Goal: Task Accomplishment & Management: Complete application form

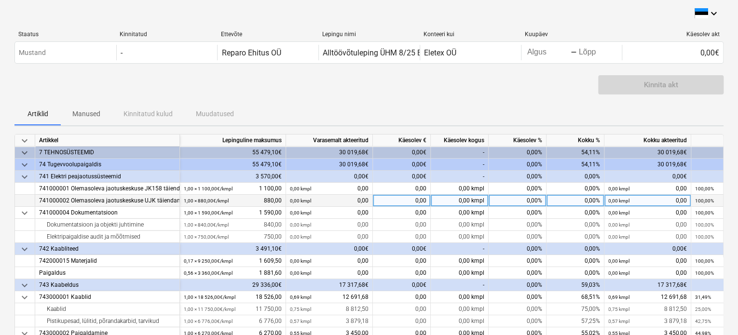
click at [179, 203] on div "741000002 Olemasoleva jaotuskeskuse UJK täiendamine" at bounding box center [107, 201] width 145 height 12
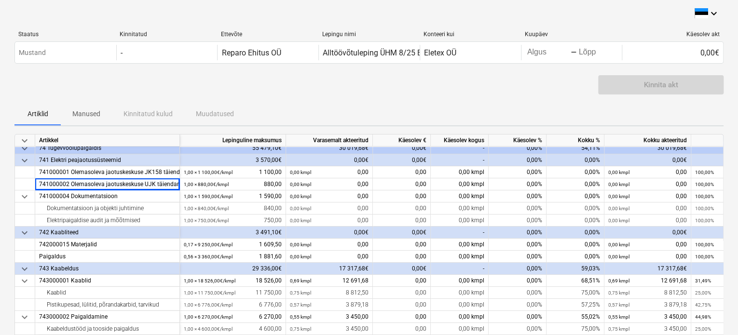
scroll to position [15, 0]
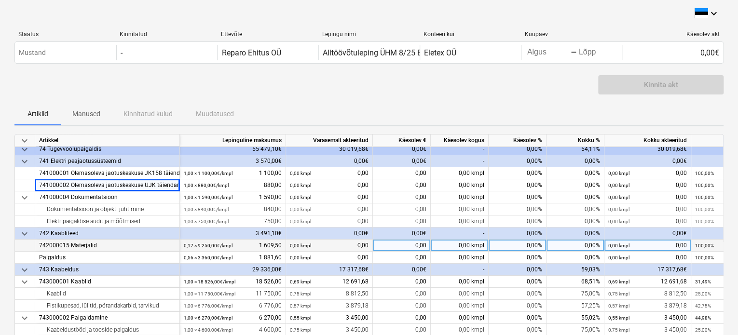
click at [395, 244] on div "0,00" at bounding box center [402, 246] width 58 height 12
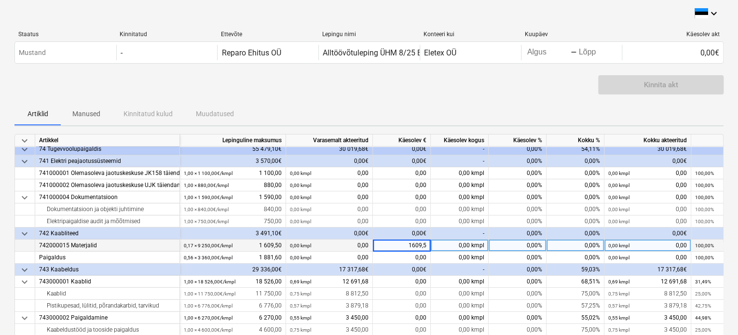
type input "1609,50"
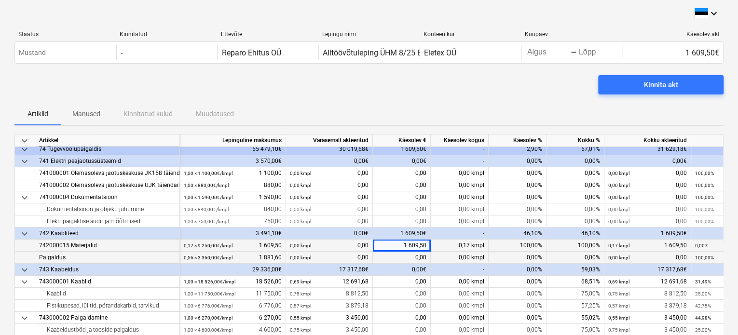
click at [399, 258] on div "0,00" at bounding box center [402, 258] width 58 height 12
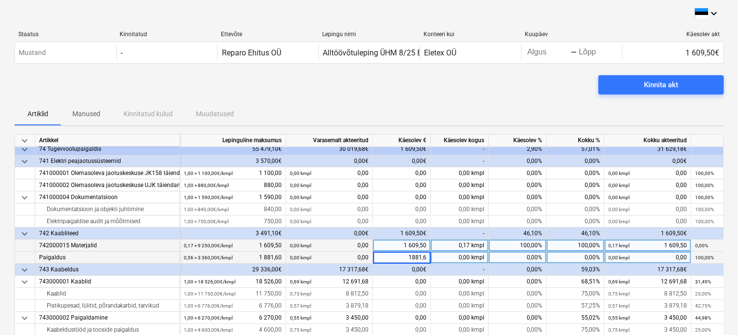
type input "1881,60"
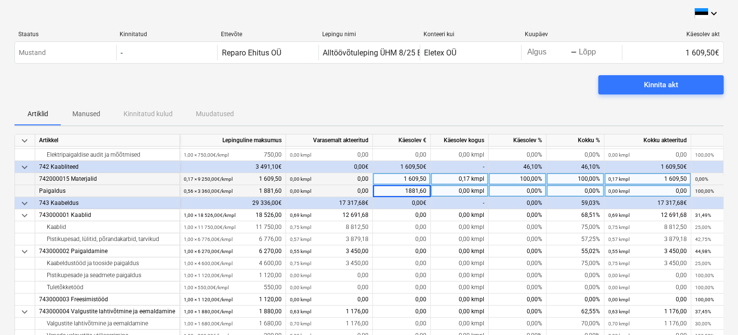
scroll to position [82, 0]
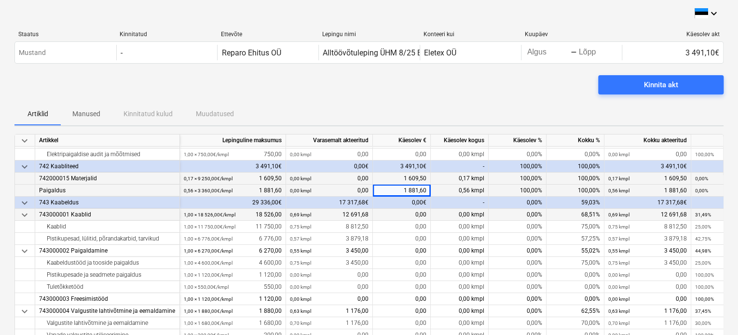
click at [393, 213] on div "0,00" at bounding box center [402, 215] width 58 height 12
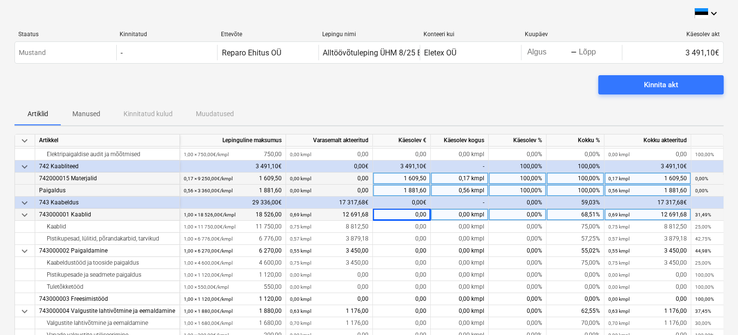
click at [402, 213] on div "0,00" at bounding box center [402, 215] width 58 height 12
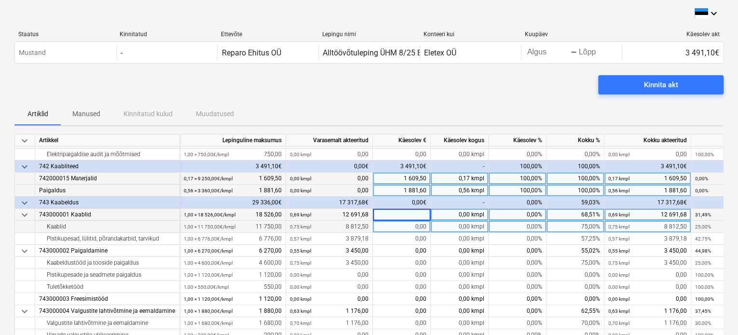
click at [397, 228] on div "0,00" at bounding box center [402, 227] width 58 height 12
click at [410, 226] on div "0,00" at bounding box center [402, 227] width 58 height 12
type input "2937,50"
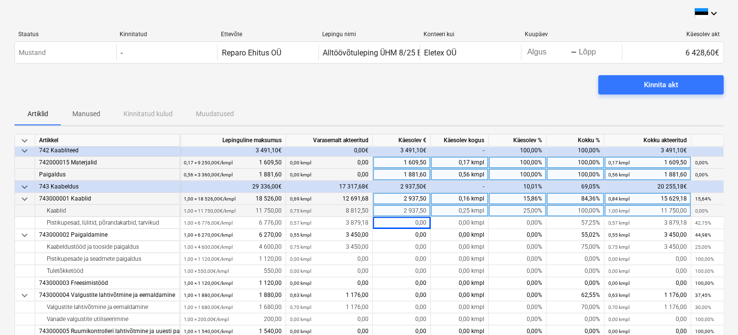
scroll to position [99, 0]
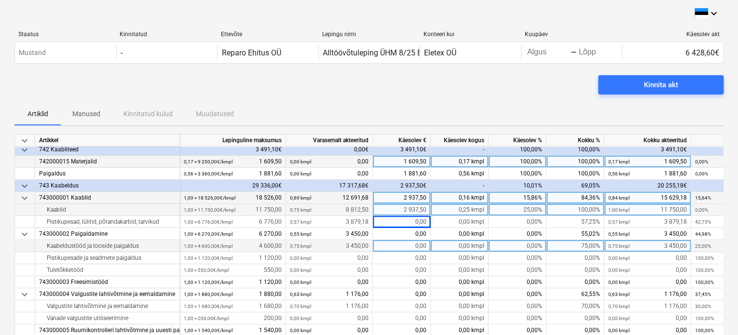
click at [394, 245] on div "0,00" at bounding box center [402, 246] width 58 height 12
type input "1150"
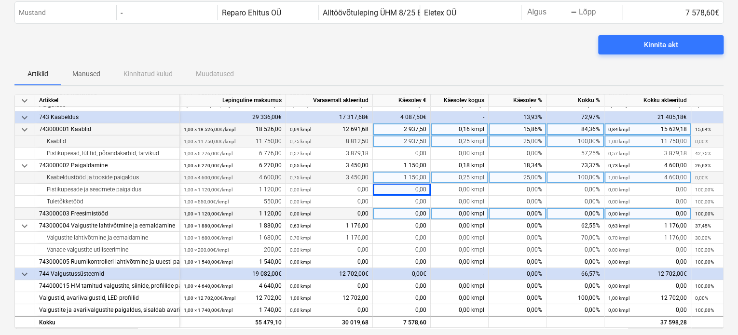
scroll to position [41, 0]
click at [374, 210] on div "0,00" at bounding box center [402, 213] width 58 height 12
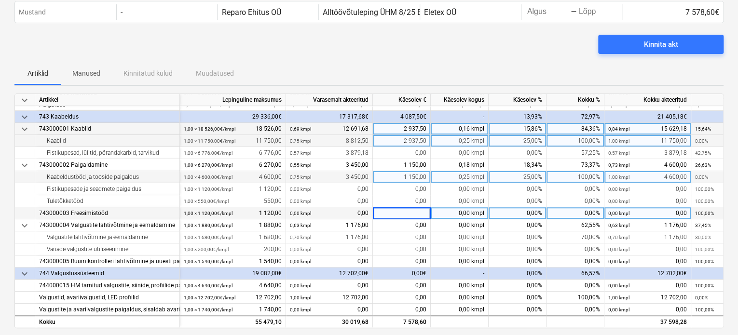
click at [374, 210] on input at bounding box center [401, 213] width 57 height 12
type input "1120"
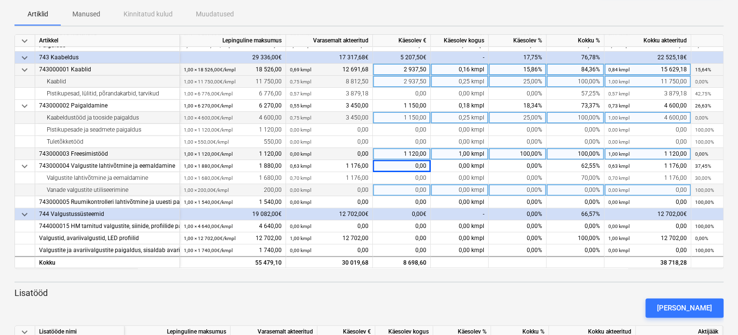
scroll to position [100, 0]
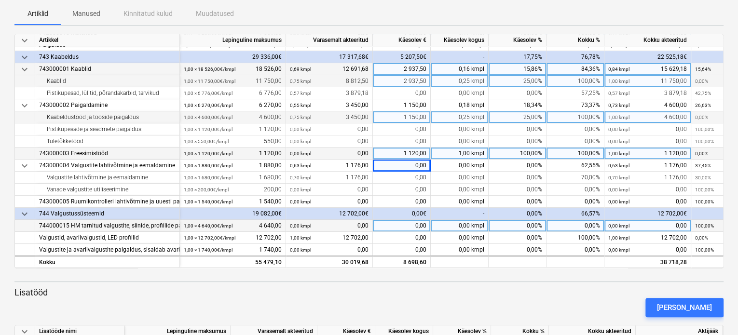
click at [395, 222] on div "0,00" at bounding box center [402, 226] width 58 height 12
type input "4640"
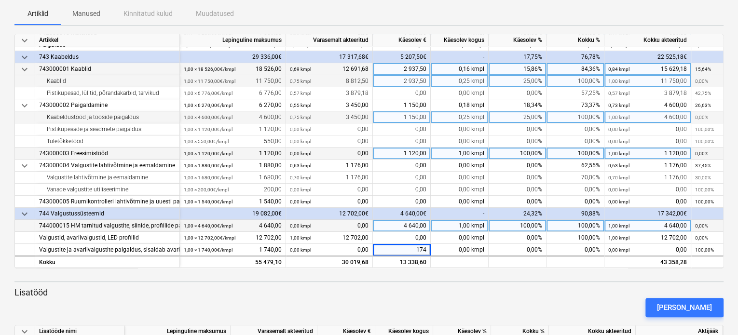
type input "1740"
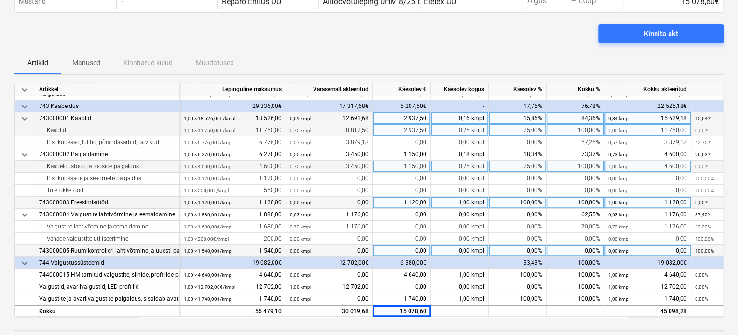
scroll to position [54, 0]
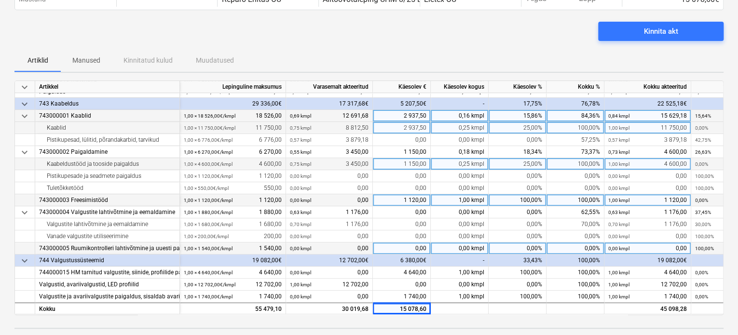
click at [385, 243] on div "0,00" at bounding box center [402, 249] width 58 height 12
type input "1540"
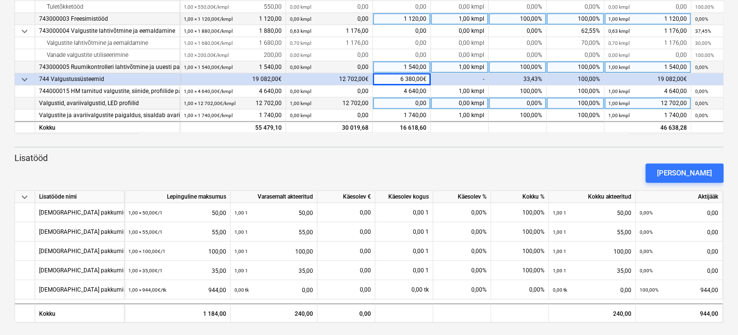
scroll to position [238, 0]
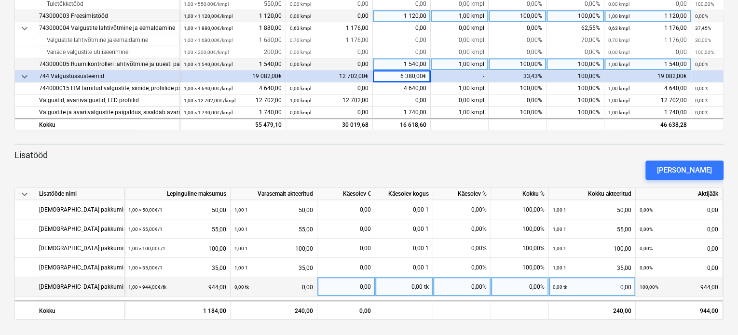
click at [351, 287] on div "0,00" at bounding box center [346, 286] width 50 height 19
type input "944"
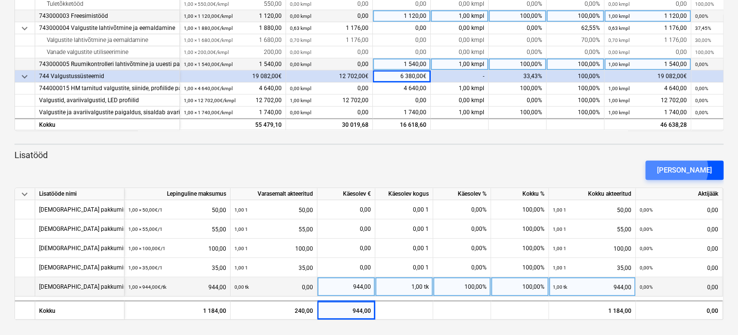
click at [693, 169] on div "[PERSON_NAME]" at bounding box center [684, 170] width 55 height 13
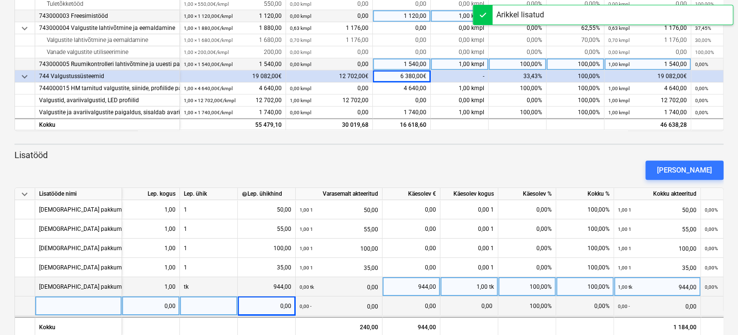
click at [73, 306] on div at bounding box center [78, 306] width 87 height 19
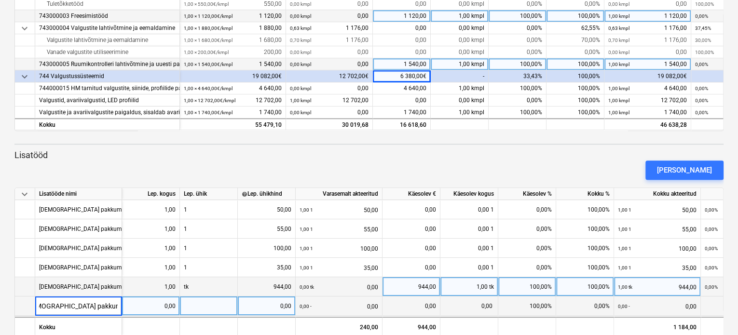
scroll to position [0, 15]
type input "[DEMOGRAPHIC_DATA] pakkumine NR 6"
click at [146, 315] on div "0,00" at bounding box center [151, 306] width 50 height 19
type input "1"
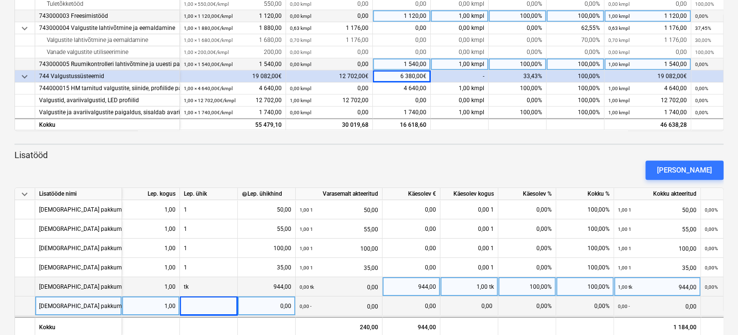
click at [196, 307] on div at bounding box center [209, 306] width 58 height 19
type input "t"
type input "1"
click at [265, 305] on div "0,00" at bounding box center [267, 306] width 50 height 19
type input "190"
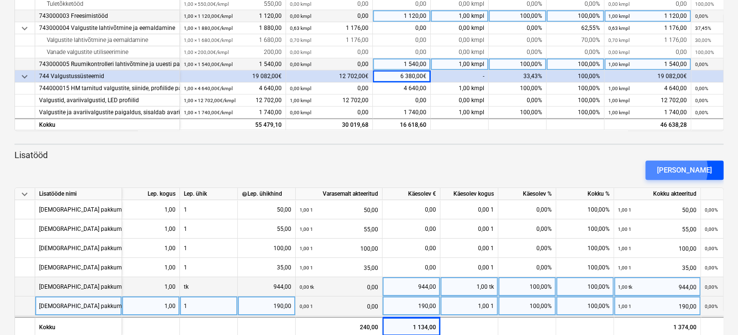
click at [686, 169] on div "[PERSON_NAME]" at bounding box center [684, 170] width 55 height 13
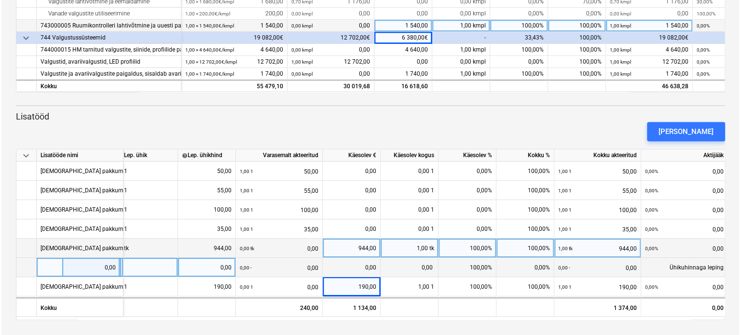
scroll to position [0, 85]
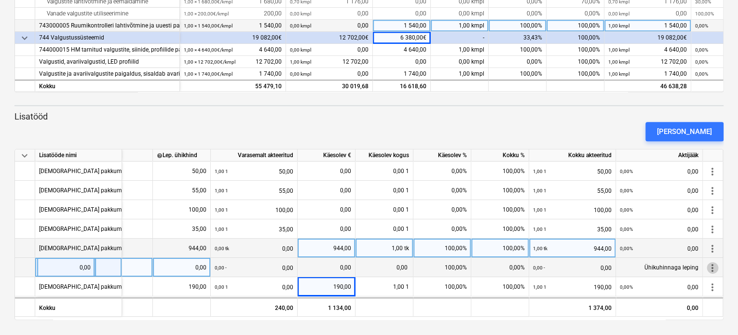
click at [713, 265] on span "more_vert" at bounding box center [713, 268] width 12 height 12
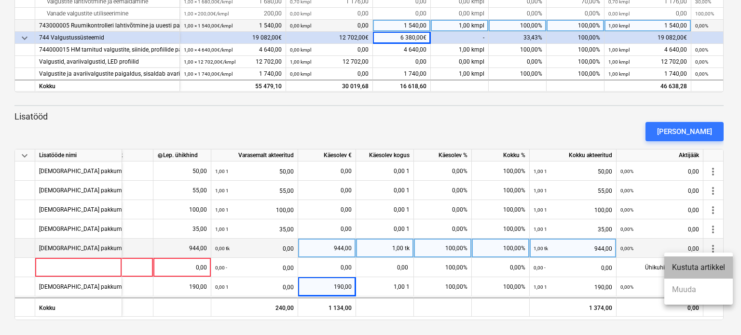
click at [703, 269] on li "Kustuta artikkel" at bounding box center [698, 268] width 68 height 22
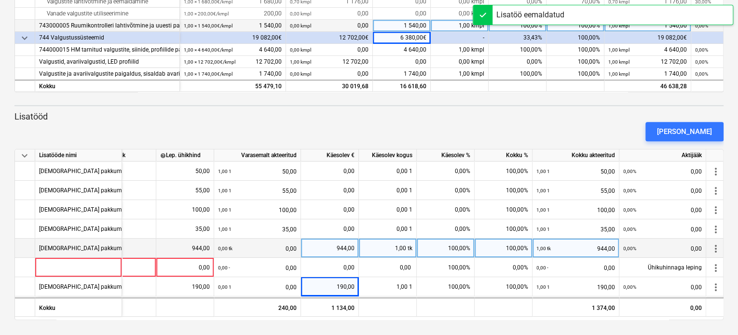
scroll to position [257, 0]
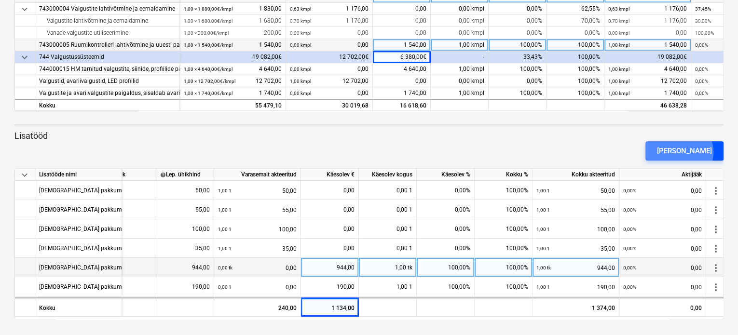
click at [696, 152] on div "[PERSON_NAME]" at bounding box center [684, 151] width 55 height 13
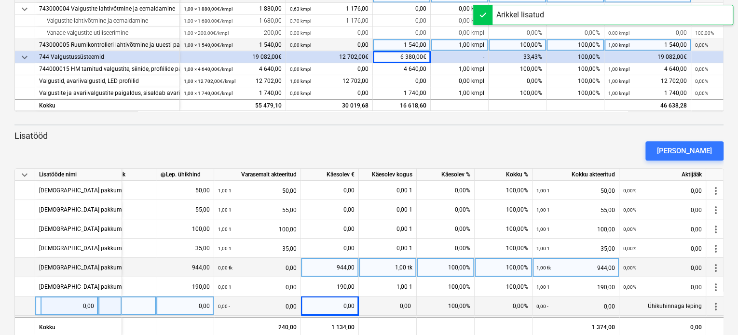
click at [60, 306] on div at bounding box center [78, 306] width 87 height 19
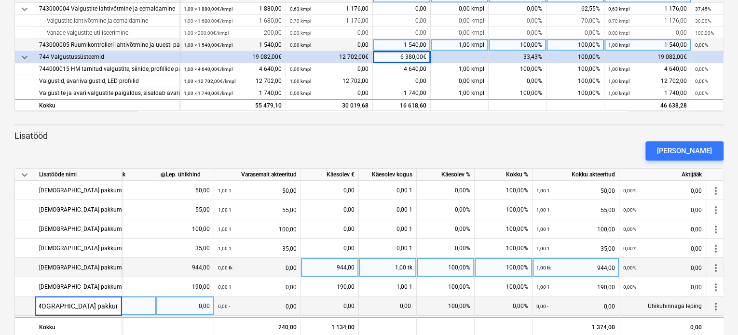
scroll to position [0, 17]
type input "[DEMOGRAPHIC_DATA] pakkumine NR 7"
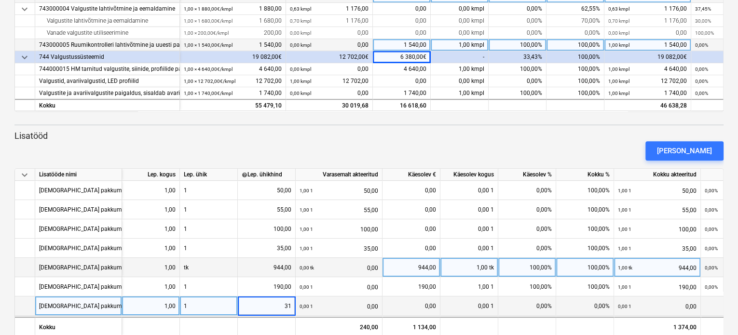
type input "315"
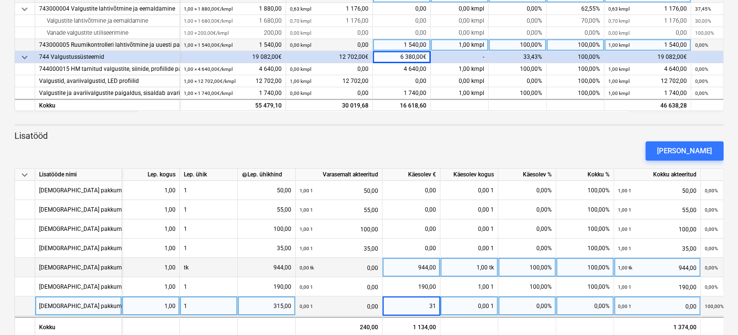
type input "315"
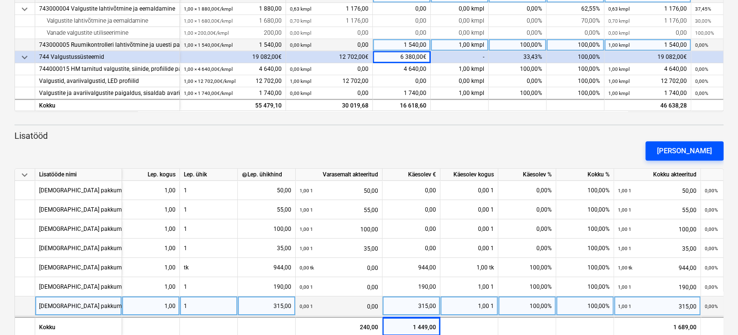
click at [696, 150] on div "[PERSON_NAME]" at bounding box center [684, 151] width 55 height 13
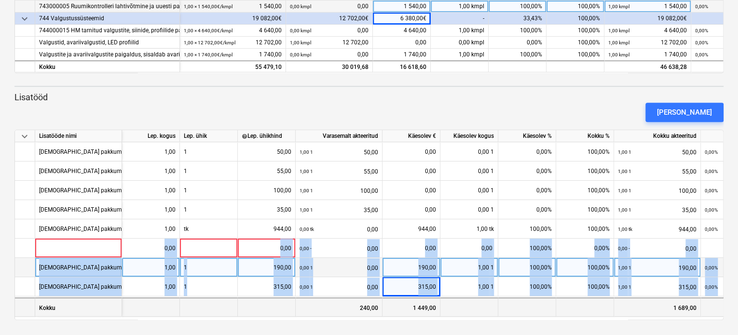
drag, startPoint x: 19, startPoint y: 245, endPoint x: 20, endPoint y: 298, distance: 52.6
click at [20, 298] on div "keyboard_arrow_down Lisatööde nimi Lep. kogus Lep. ühik help Lep. ühikhind Vara…" at bounding box center [368, 225] width 709 height 191
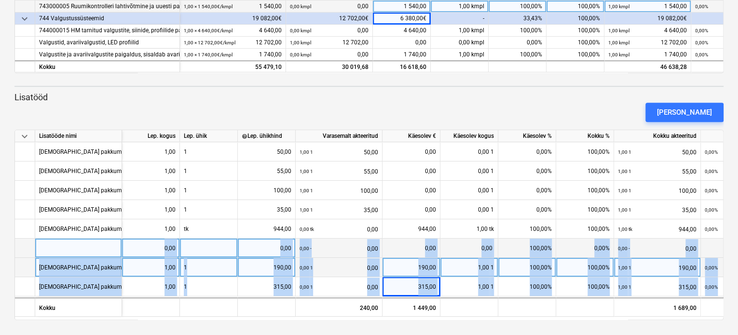
click at [29, 248] on div at bounding box center [25, 248] width 20 height 19
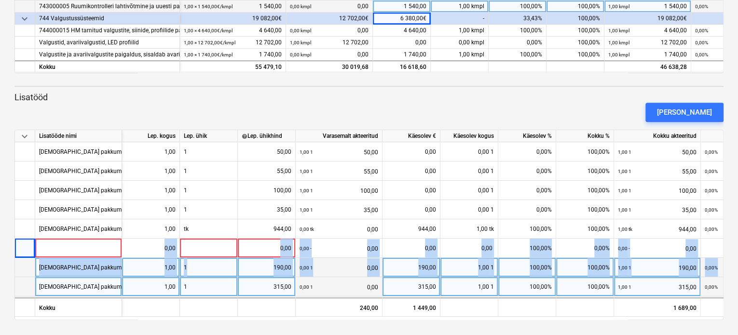
drag, startPoint x: 19, startPoint y: 245, endPoint x: 18, endPoint y: 287, distance: 42.9
click at [18, 287] on div "keyboard_arrow_down Lisatööde nimi Lep. kogus Lep. ühik help Lep. ühikhind Vara…" at bounding box center [368, 225] width 709 height 191
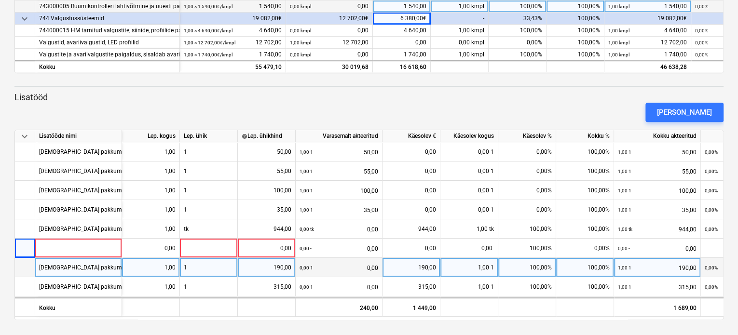
click at [8, 247] on div "keyboard_arrow_down Staatus Kinnitatud Ettevõte Lepingu nimi Konteeri kui Kuupä…" at bounding box center [369, 19] width 738 height 631
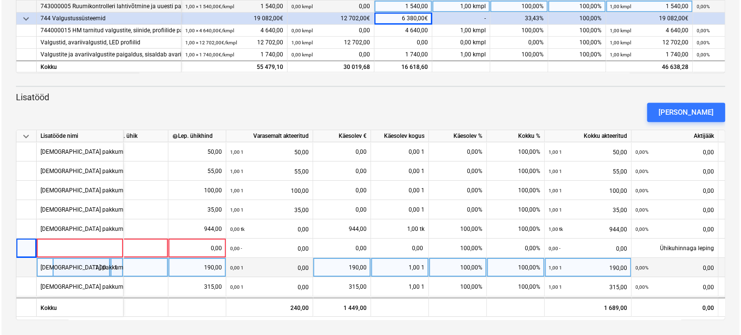
scroll to position [0, 85]
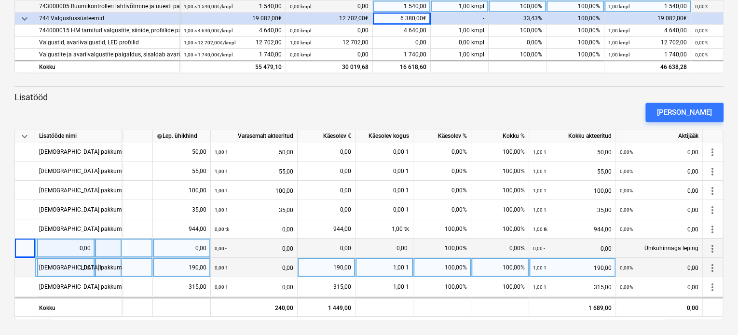
click at [712, 245] on span "more_vert" at bounding box center [713, 249] width 12 height 12
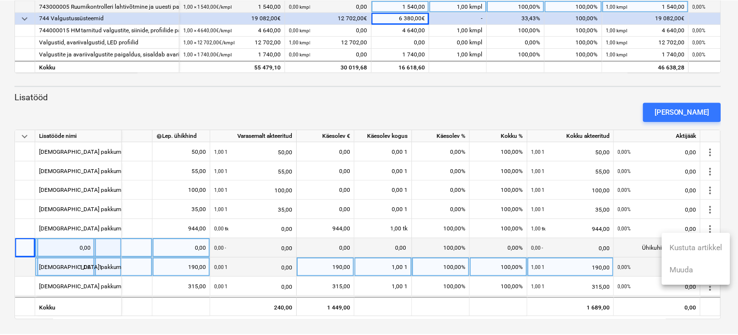
scroll to position [0, 84]
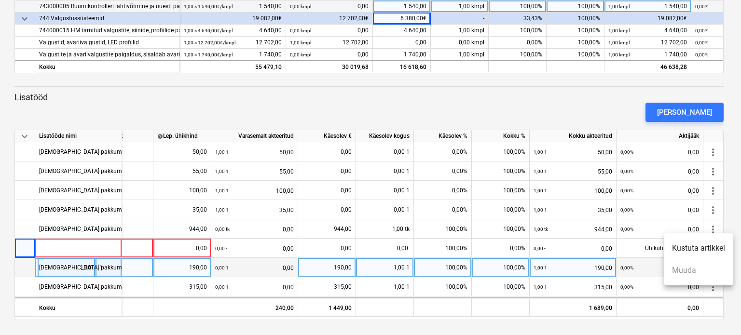
click at [696, 250] on li "Kustuta artikkel" at bounding box center [698, 248] width 68 height 22
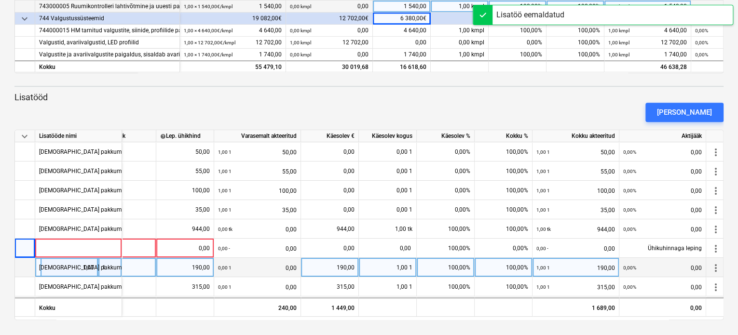
scroll to position [276, 0]
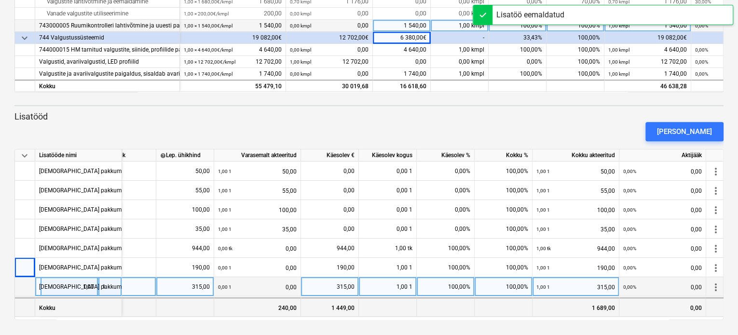
click at [341, 308] on div "1 449,00" at bounding box center [330, 307] width 58 height 19
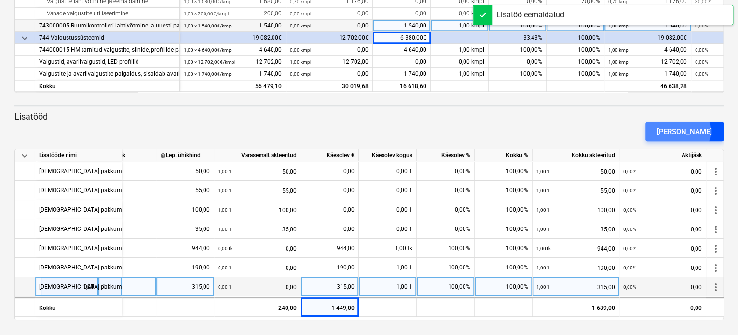
click at [694, 131] on div "[PERSON_NAME]" at bounding box center [684, 131] width 55 height 13
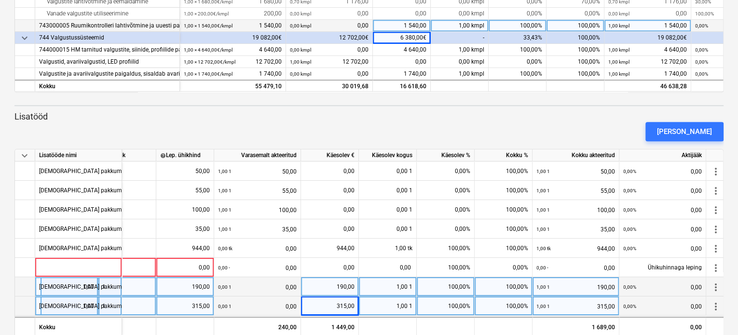
drag, startPoint x: 713, startPoint y: 264, endPoint x: 710, endPoint y: 310, distance: 45.5
click at [710, 310] on div "keyboard_arrow_down Lisatööde nimi Lep. kogus Lep. ühik help Lep. ühikhind Vara…" at bounding box center [368, 244] width 709 height 191
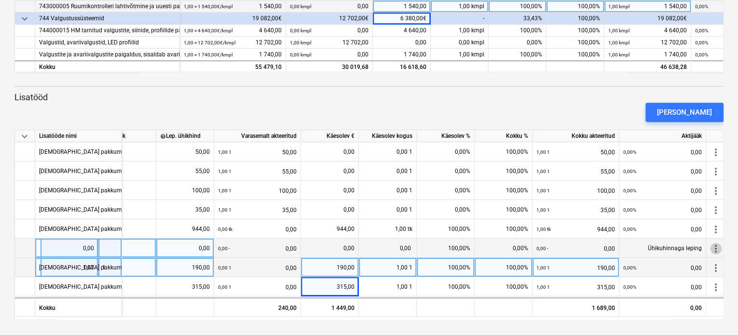
click at [720, 248] on span "more_vert" at bounding box center [716, 249] width 12 height 12
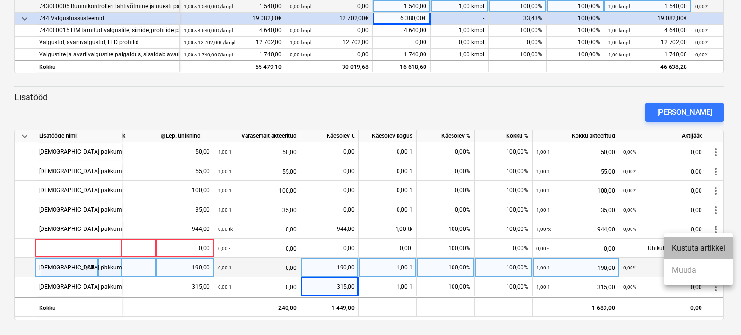
click at [694, 248] on li "Kustuta artikkel" at bounding box center [698, 248] width 68 height 22
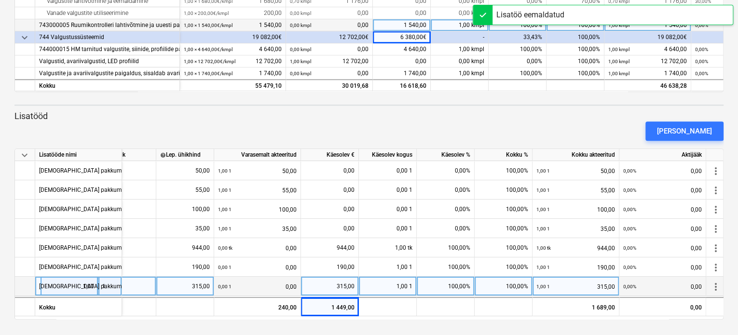
scroll to position [276, 0]
click at [20, 155] on span "keyboard_arrow_down" at bounding box center [25, 156] width 12 height 12
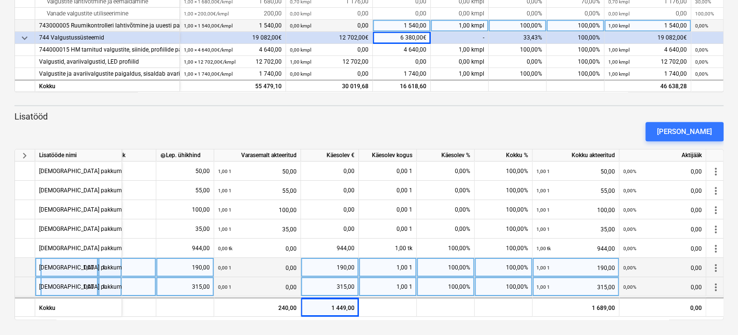
click at [56, 266] on div "[DEMOGRAPHIC_DATA] pakkumine NR 6" at bounding box center [91, 267] width 105 height 19
click at [56, 266] on input "[DEMOGRAPHIC_DATA] pakkumine NR 6" at bounding box center [78, 267] width 86 height 19
click at [120, 266] on input "[DEMOGRAPHIC_DATA] pakkumine NR 6" at bounding box center [78, 267] width 86 height 19
type input "[DEMOGRAPHIC_DATA] pakkumine NR 6"
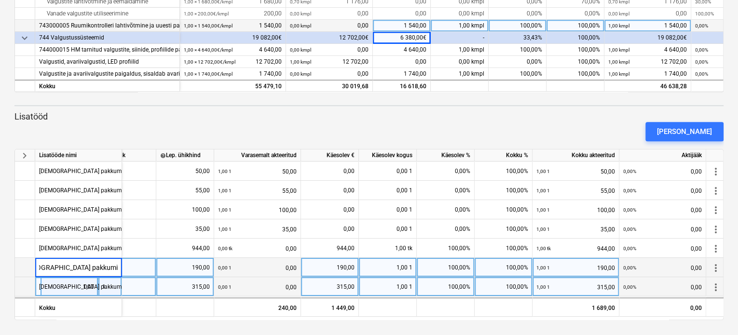
scroll to position [0, 21]
click at [87, 264] on div "[DEMOGRAPHIC_DATA] pakkumine NR 6" at bounding box center [91, 267] width 105 height 19
click at [122, 271] on input "[DEMOGRAPHIC_DATA] pakkumine NR 6" at bounding box center [78, 267] width 86 height 19
type input "[DEMOGRAPHIC_DATA] pakkumine NR 6 (kaabeldustööd)"
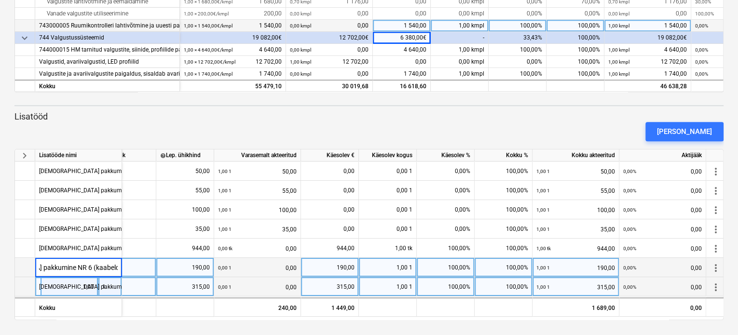
scroll to position [0, 69]
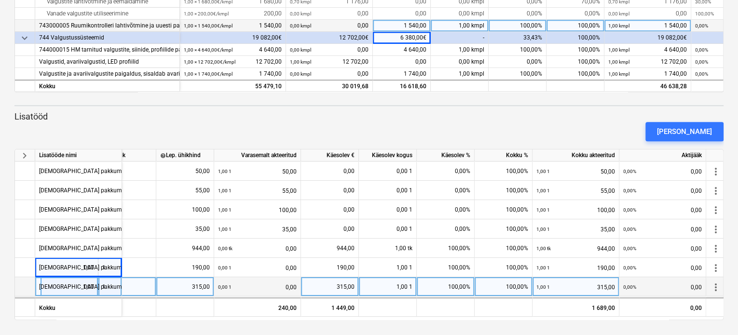
click at [95, 285] on div "[DEMOGRAPHIC_DATA] pakkumine NR 7" at bounding box center [91, 286] width 105 height 19
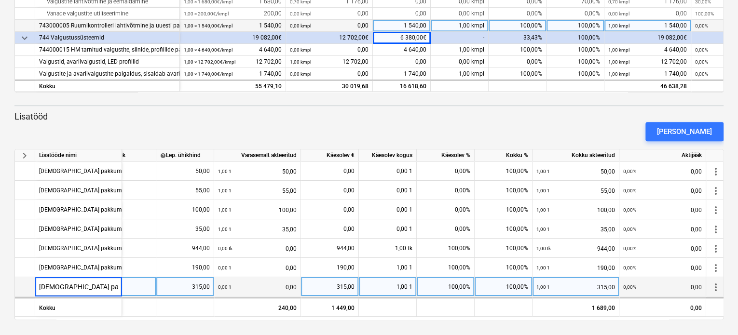
click at [95, 285] on input "[DEMOGRAPHIC_DATA] pakkumine NR 7" at bounding box center [78, 286] width 86 height 19
click at [119, 286] on input "[DEMOGRAPHIC_DATA] pakkumine NR 7" at bounding box center [78, 286] width 86 height 19
type input "[DEMOGRAPHIC_DATA] pakkumine NR 7 ("
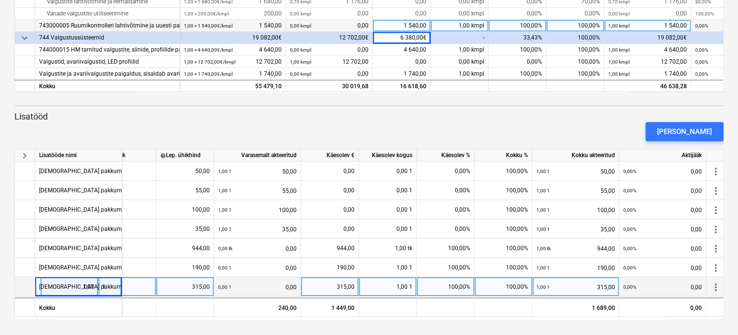
click at [115, 287] on div "[DEMOGRAPHIC_DATA] pakkumine NR 7 (" at bounding box center [93, 286] width 108 height 19
click at [115, 287] on input "[DEMOGRAPHIC_DATA] pakkumine NR 7 (" at bounding box center [78, 286] width 86 height 19
click at [120, 286] on input "[DEMOGRAPHIC_DATA] pakkumine NR 7 (" at bounding box center [78, 286] width 86 height 19
type input "Muudatustööde pakkumine NR 7 (2K kontori valgustid)"
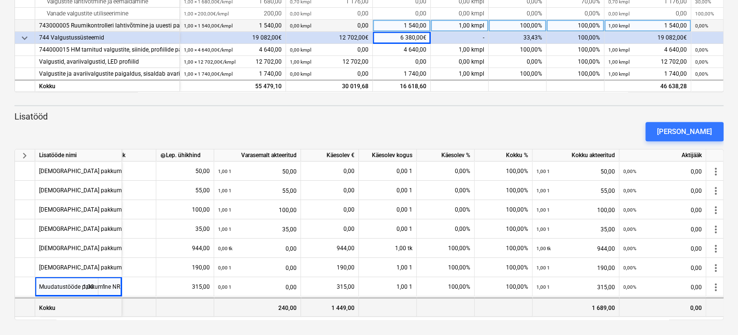
click at [107, 305] on div "Kokku" at bounding box center [78, 307] width 87 height 19
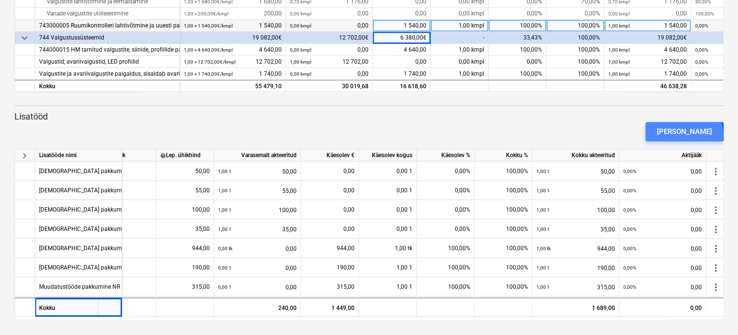
click at [701, 134] on div "[PERSON_NAME]" at bounding box center [684, 131] width 55 height 13
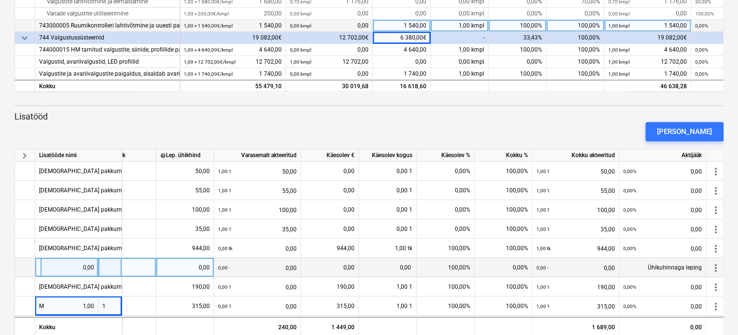
click at [47, 267] on div at bounding box center [78, 267] width 87 height 19
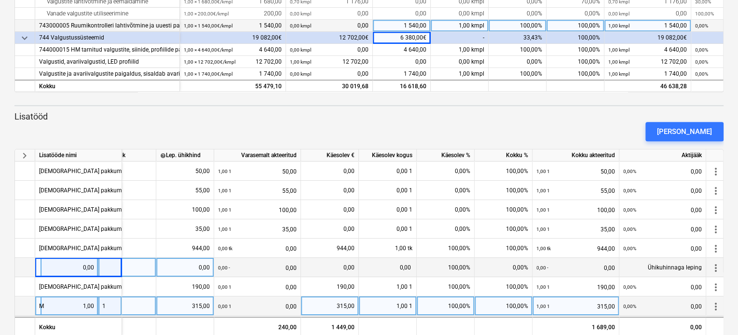
click at [58, 313] on div "M" at bounding box center [78, 306] width 87 height 19
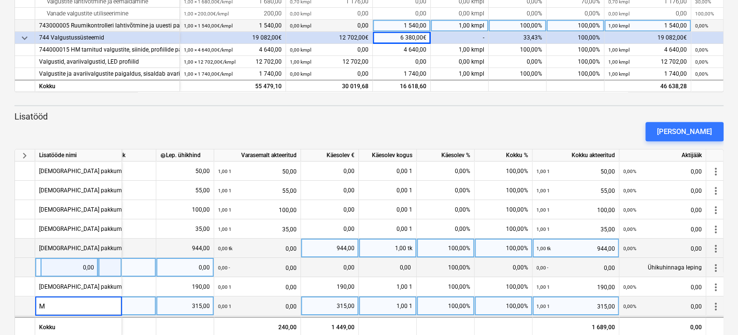
scroll to position [296, 0]
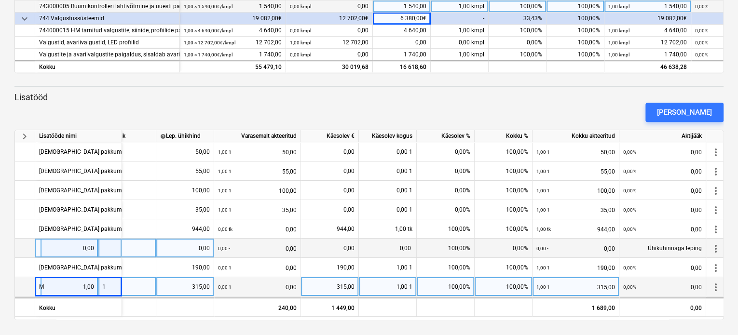
click at [45, 245] on div at bounding box center [78, 248] width 87 height 19
type input "[DEMOGRAPHIC_DATA] pakkumine NR 8 ("
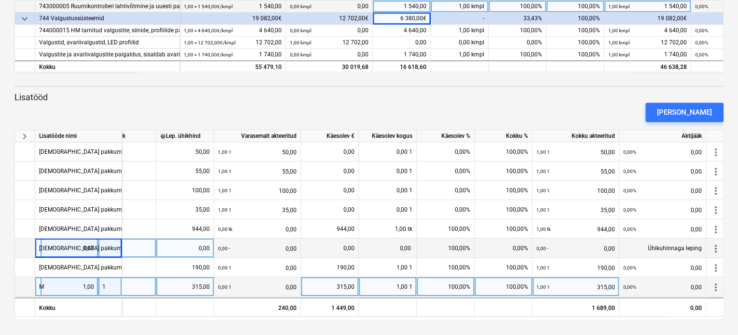
click at [76, 291] on div "M" at bounding box center [78, 286] width 87 height 19
click at [53, 284] on input "M" at bounding box center [78, 286] width 86 height 19
type input "Muudatustööde pakkumine NR 7 (2K kontori valgustid)"
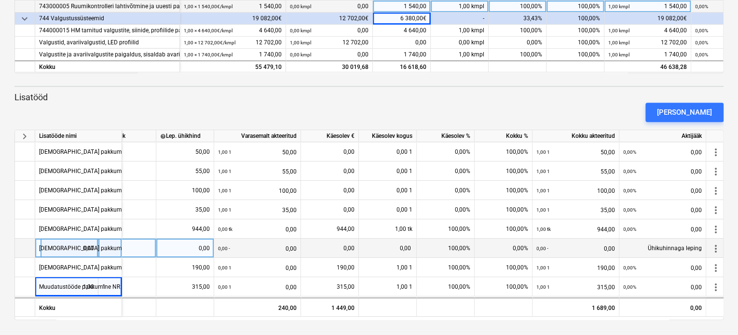
click at [120, 245] on div "[DEMOGRAPHIC_DATA] pakkumine NR 8 (" at bounding box center [93, 248] width 108 height 19
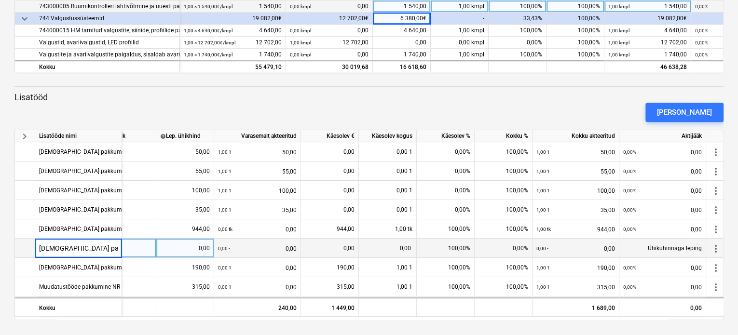
scroll to position [0, 23]
click at [120, 248] on input "[DEMOGRAPHIC_DATA] pakkumine NR 8 (" at bounding box center [78, 248] width 86 height 19
click at [106, 248] on div "[DEMOGRAPHIC_DATA] pakkumine NR 8 (" at bounding box center [93, 248] width 108 height 19
click at [118, 246] on input "[DEMOGRAPHIC_DATA] pakkumine NR 8 (" at bounding box center [78, 248] width 86 height 19
click at [107, 247] on div "[DEMOGRAPHIC_DATA] pakkumine NR 8 (" at bounding box center [93, 248] width 108 height 19
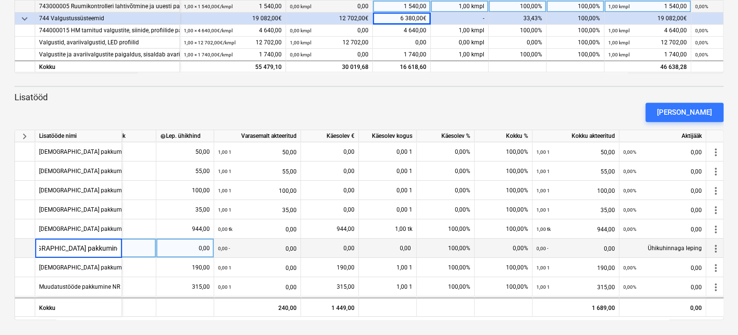
click at [118, 246] on input "[DEMOGRAPHIC_DATA] pakkumine NR 8 (" at bounding box center [78, 248] width 86 height 19
type input "[DEMOGRAPHIC_DATA] pakkumine NR 8 (2K lao termostaat)"
click at [137, 247] on div at bounding box center [127, 248] width 58 height 19
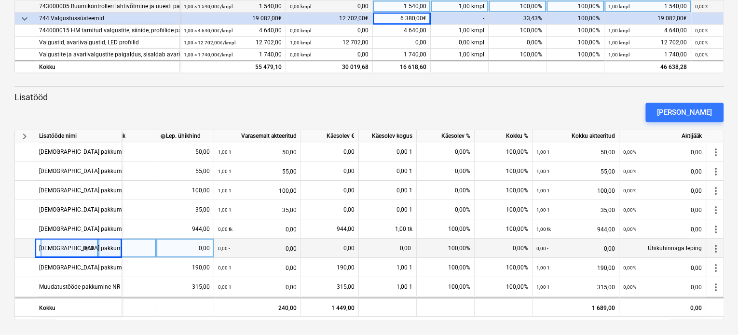
scroll to position [0, 58]
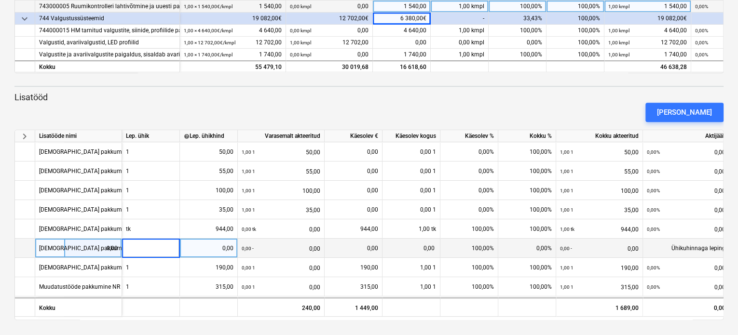
type input "1"
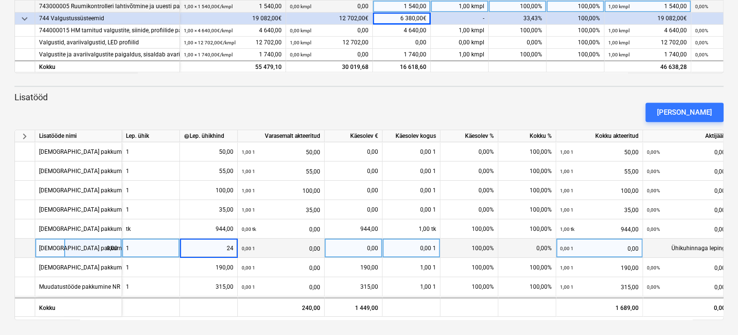
type input "240"
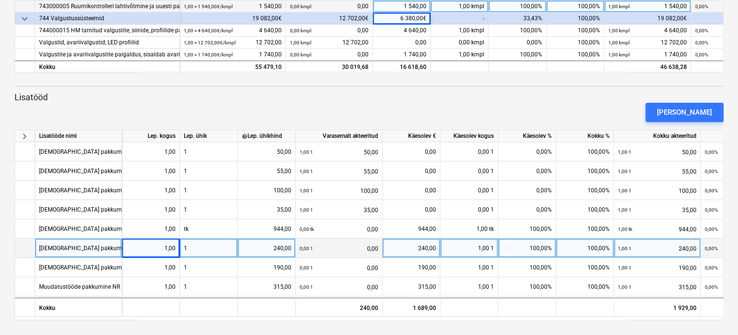
click at [208, 254] on div "1" at bounding box center [209, 248] width 58 height 19
drag, startPoint x: 736, startPoint y: 231, endPoint x: 740, endPoint y: 125, distance: 105.7
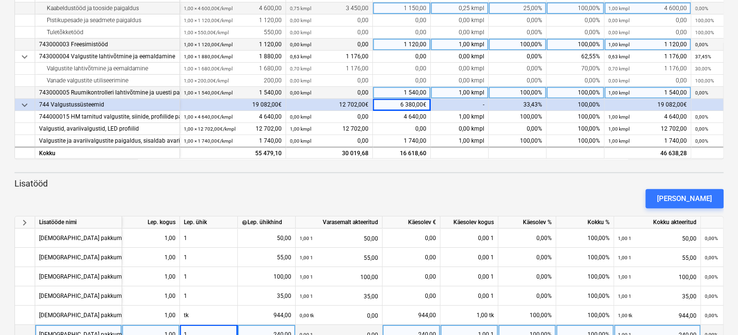
scroll to position [296, 0]
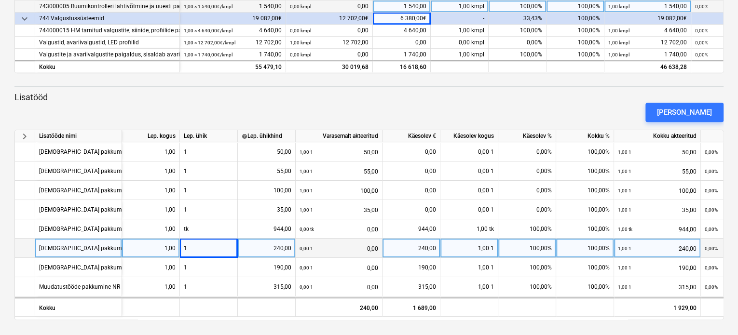
click at [193, 250] on div "1" at bounding box center [209, 248] width 58 height 19
type input "kmpl"
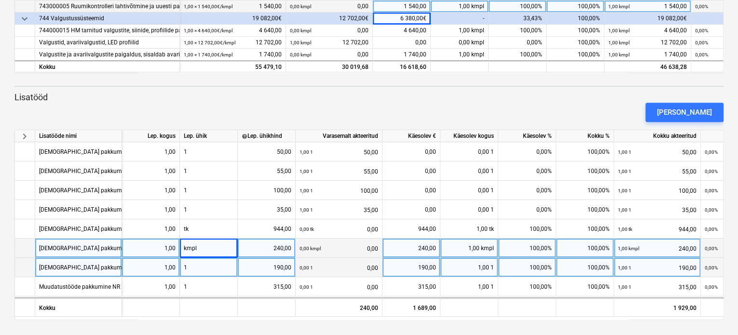
click at [191, 263] on div "1" at bounding box center [209, 267] width 58 height 19
type input "kmpl"
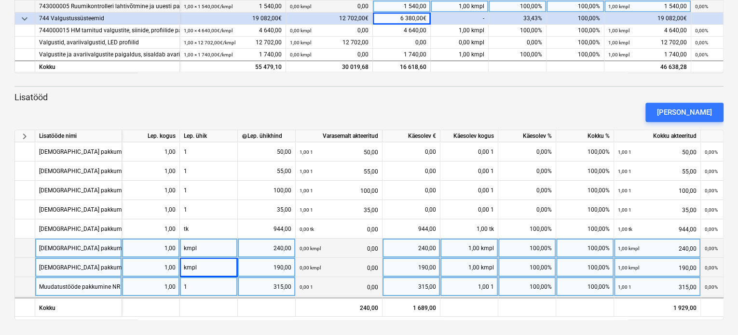
click at [196, 291] on div "1" at bounding box center [209, 286] width 58 height 19
type input "kmpl"
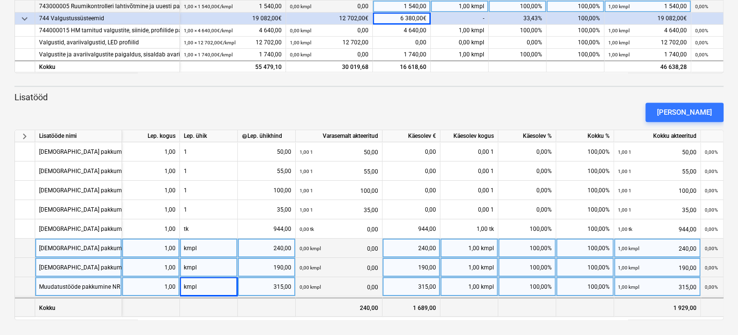
click at [288, 310] on div at bounding box center [267, 307] width 58 height 19
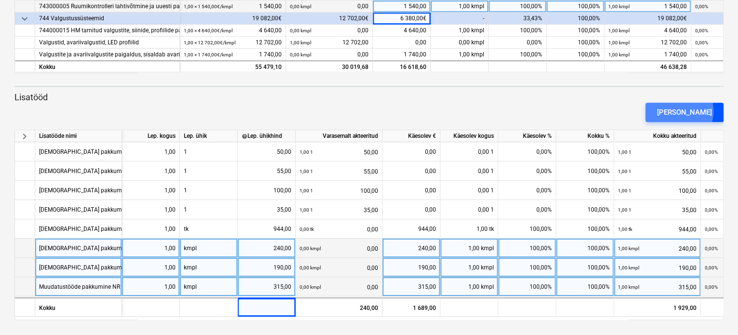
click at [696, 111] on div "[PERSON_NAME]" at bounding box center [684, 112] width 55 height 13
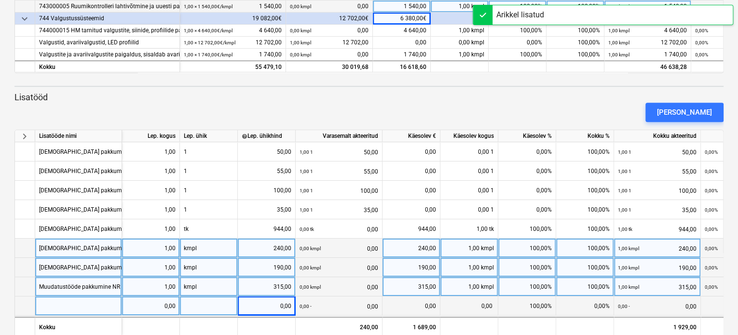
click at [49, 306] on div at bounding box center [78, 306] width 87 height 19
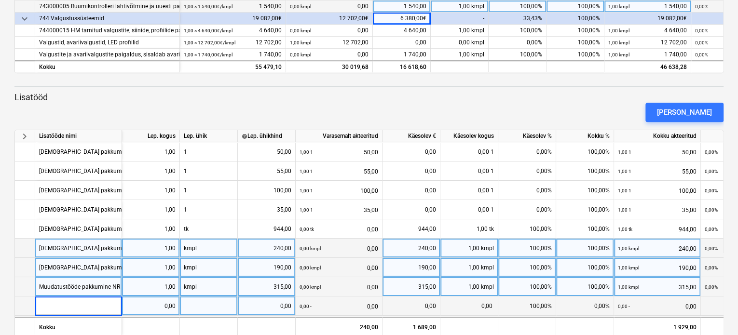
type input ";"
type input "[DEMOGRAPHIC_DATA] pakkumine NR 9 ("
click at [116, 306] on div "[DEMOGRAPHIC_DATA] pakkumine NR 9 (" at bounding box center [93, 306] width 108 height 19
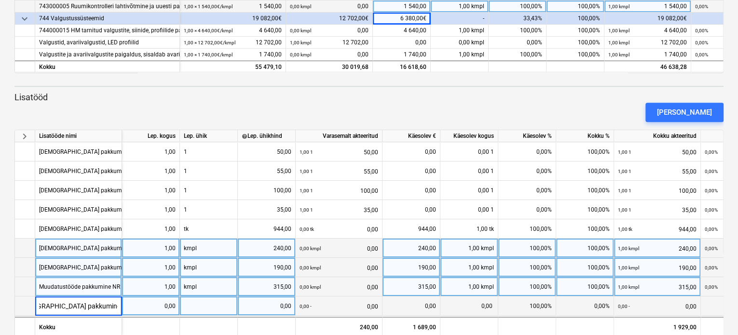
click at [118, 306] on input "[DEMOGRAPHIC_DATA] pakkumine NR 9 (" at bounding box center [78, 306] width 86 height 19
type input "Muudatustööde pakkumine NR 9 (LED valgustid)"
type input "kmpl"
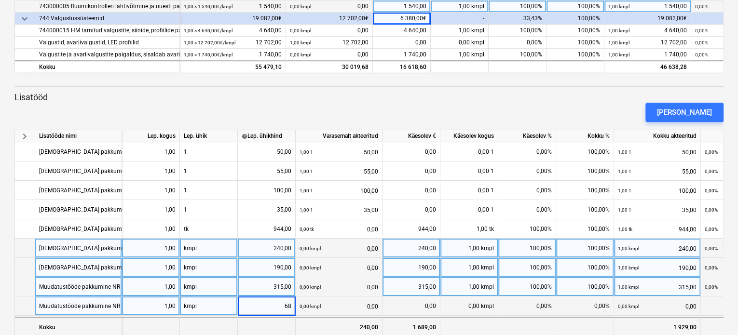
type input "685"
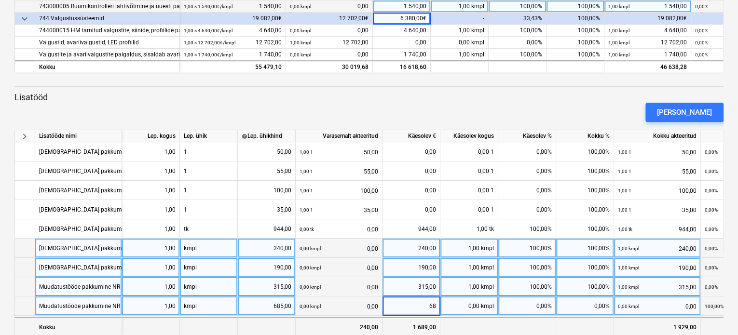
type input "685"
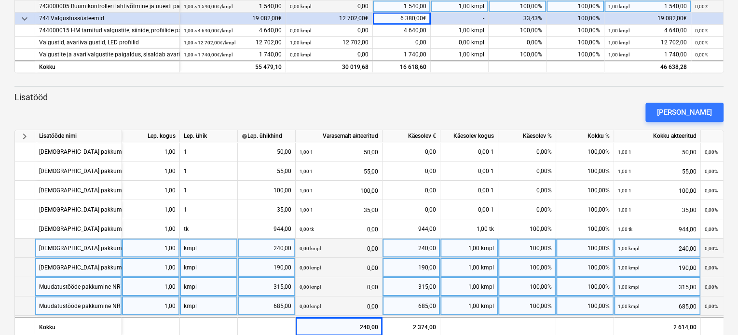
scroll to position [315, 0]
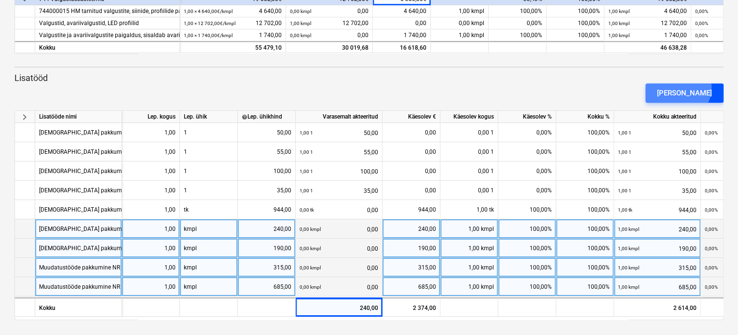
click at [694, 87] on div "[PERSON_NAME]" at bounding box center [684, 93] width 55 height 13
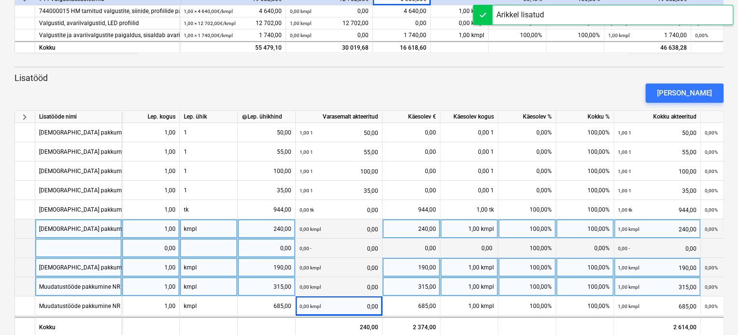
click at [72, 242] on div at bounding box center [78, 248] width 87 height 19
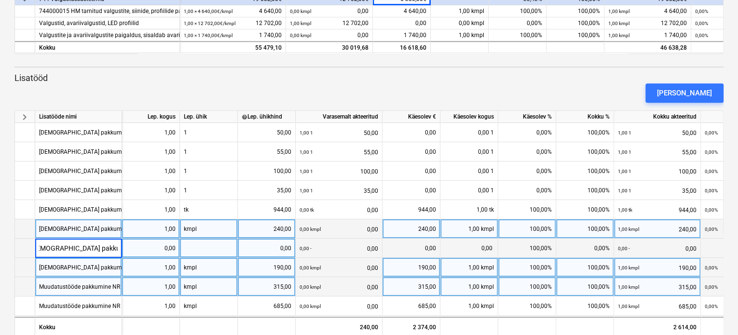
scroll to position [0, 14]
type input "[DEMOGRAPHIC_DATA] pakkumine NR 10 ("
click at [83, 251] on div "[DEMOGRAPHIC_DATA] pakkumine NR 10 (" at bounding box center [94, 248] width 111 height 19
click at [118, 248] on input "[DEMOGRAPHIC_DATA] pakkumine NR 10 (" at bounding box center [78, 248] width 86 height 19
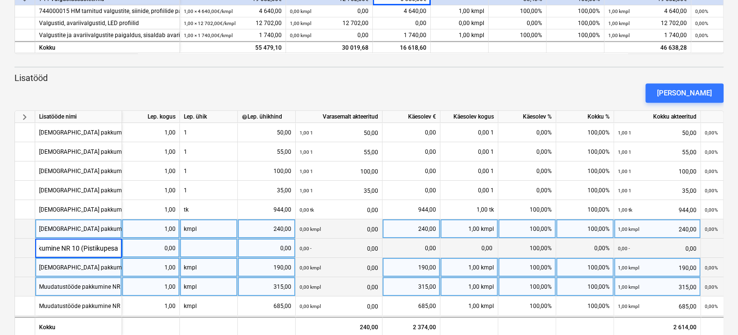
scroll to position [0, 66]
type input "Muudatustööde pakkumine NR 10 (Pistikupesad)"
click at [150, 248] on div "0,00" at bounding box center [151, 248] width 50 height 19
type input "1"
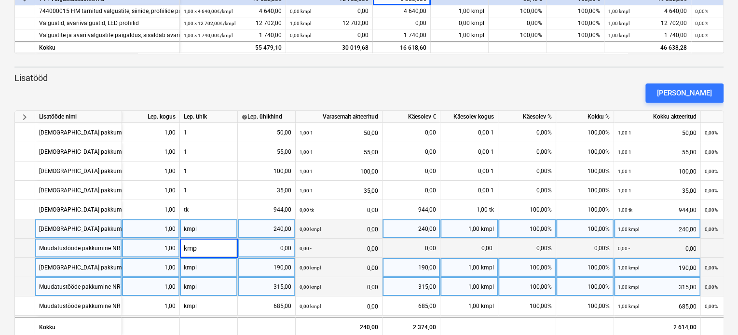
type input "kmpl"
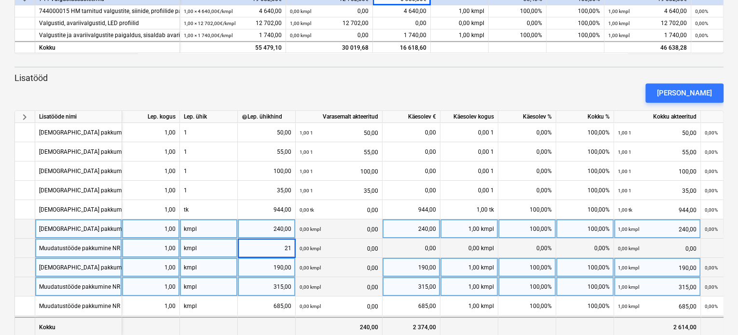
type input "215"
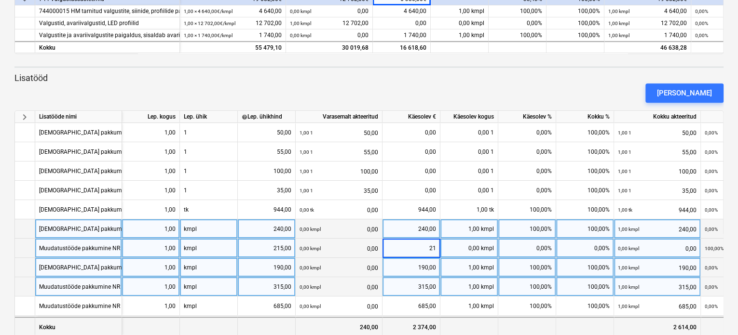
type input "215"
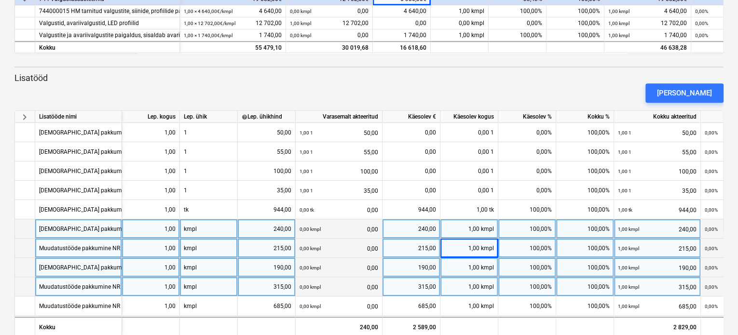
scroll to position [334, 0]
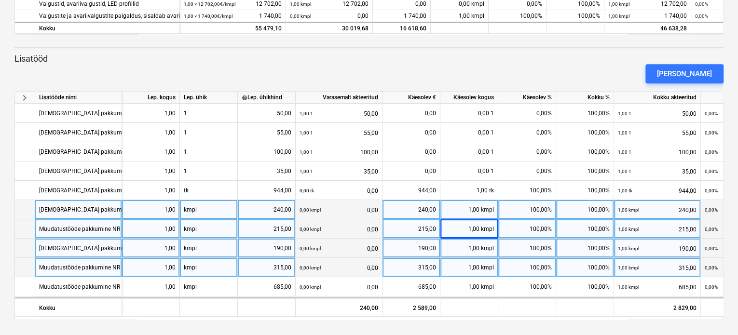
drag, startPoint x: 737, startPoint y: 177, endPoint x: 735, endPoint y: 250, distance: 73.3
click at [735, 250] on div "keyboard_arrow_down Staatus Kinnitatud Ettevõte Lepingu nimi Konteeri kui Kuupä…" at bounding box center [369, 1] width 738 height 670
click at [692, 75] on div "[PERSON_NAME]" at bounding box center [684, 74] width 55 height 13
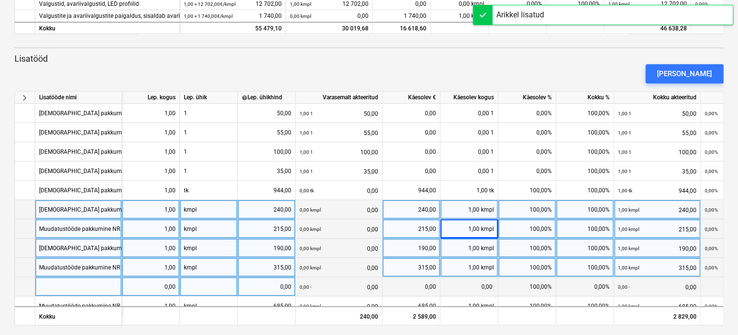
click at [62, 291] on div at bounding box center [78, 286] width 87 height 19
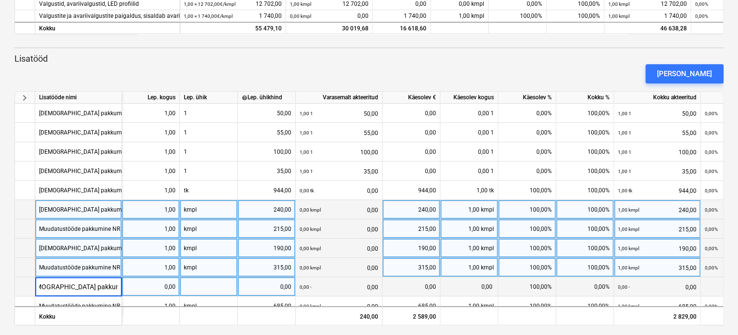
type input "[DEMOGRAPHIC_DATA] pakkumine NR"
click at [103, 290] on div "[DEMOGRAPHIC_DATA] pakkumine NR" at bounding box center [89, 286] width 100 height 19
click at [120, 287] on input "[DEMOGRAPHIC_DATA] pakkumine NR" at bounding box center [78, 286] width 86 height 19
click at [118, 285] on div "[DEMOGRAPHIC_DATA] pakkumine NR" at bounding box center [89, 286] width 100 height 19
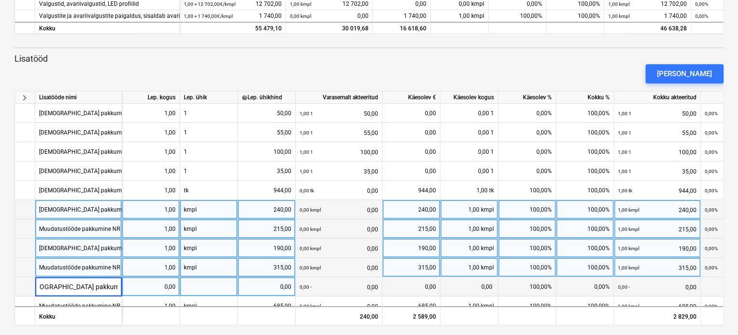
click at [118, 285] on input "[DEMOGRAPHIC_DATA] pakkumine NR" at bounding box center [78, 286] width 86 height 19
type input "[DEMOGRAPHIC_DATA] pakkumine NR 12 (valgustid)"
type input "kmpl"
type input "410"
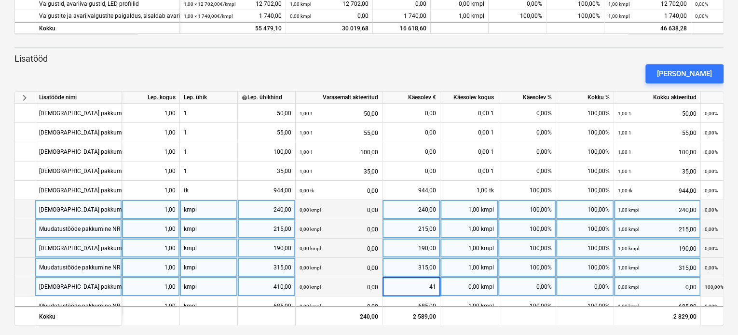
type input "410"
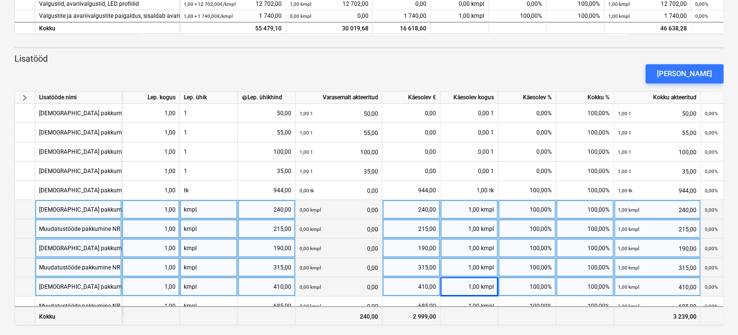
click at [372, 318] on div "240,00" at bounding box center [339, 315] width 87 height 19
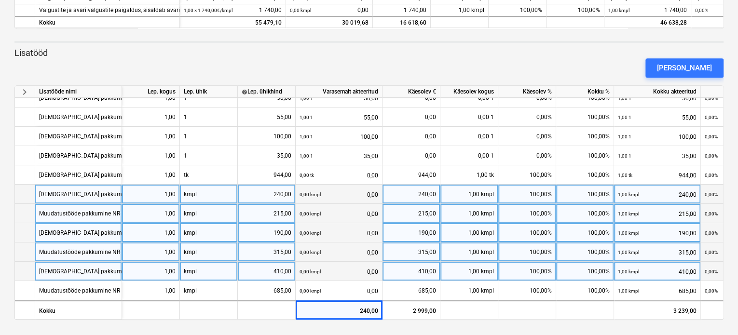
scroll to position [13, 0]
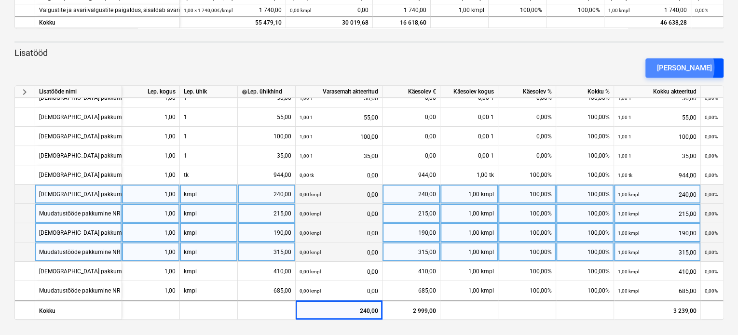
click at [696, 67] on div "[PERSON_NAME]" at bounding box center [684, 68] width 55 height 13
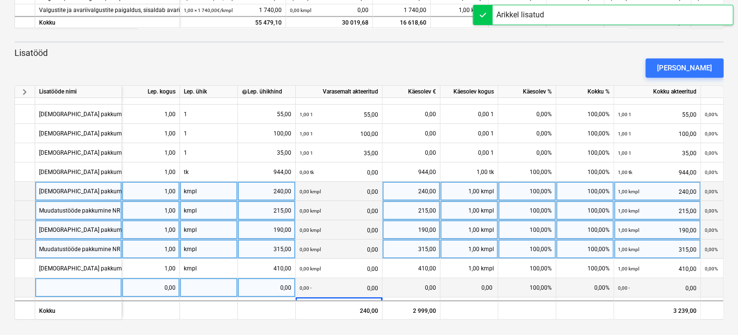
click at [76, 283] on div at bounding box center [78, 287] width 87 height 19
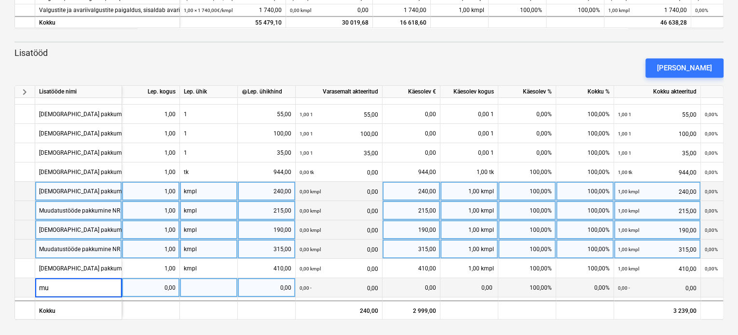
type input "m"
type input "[DEMOGRAPHIC_DATA] pakkumine NR 13 (Pistikupesad)"
click at [150, 296] on div "0,00" at bounding box center [151, 287] width 50 height 19
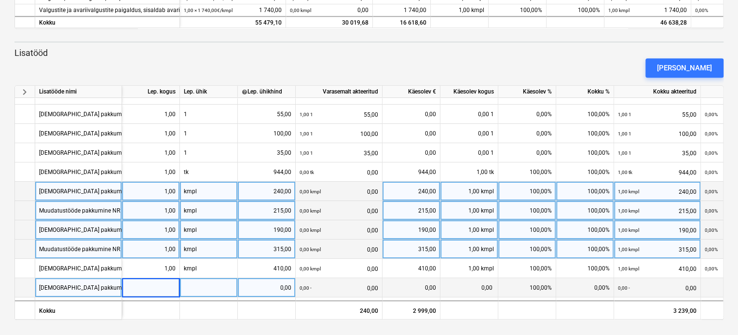
type input "1"
type input "kmpl"
type input "532"
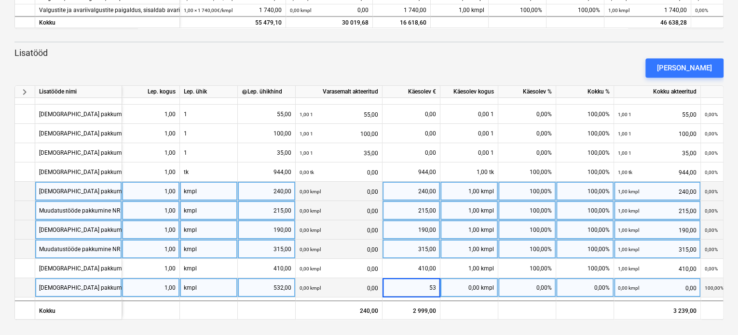
type input "532"
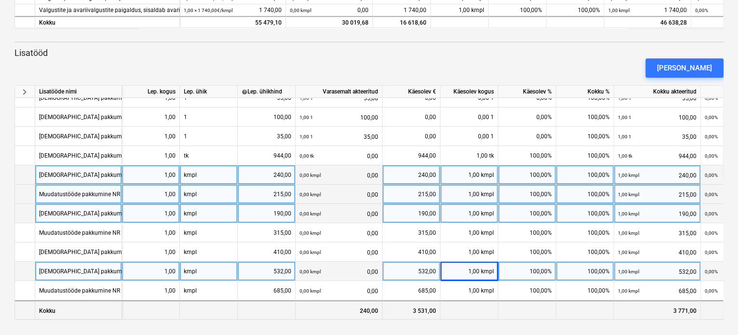
click at [413, 306] on div "3 531,00" at bounding box center [411, 309] width 58 height 19
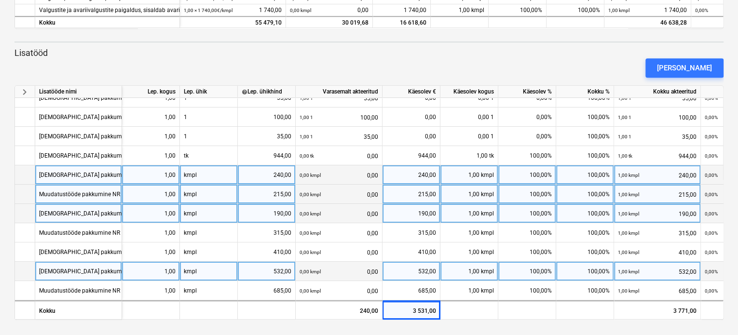
drag, startPoint x: 723, startPoint y: 262, endPoint x: 728, endPoint y: 304, distance: 42.2
click at [698, 63] on div "[PERSON_NAME]" at bounding box center [684, 68] width 55 height 13
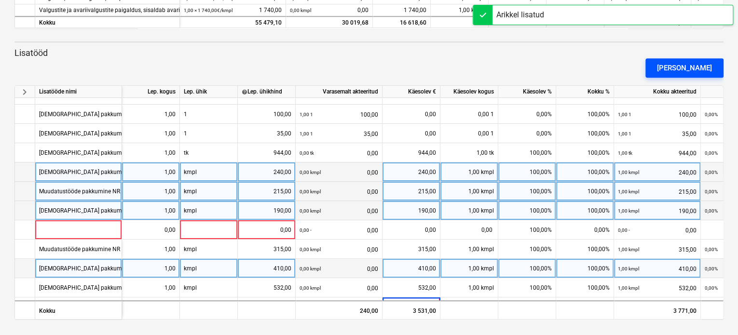
type input "Muuda"
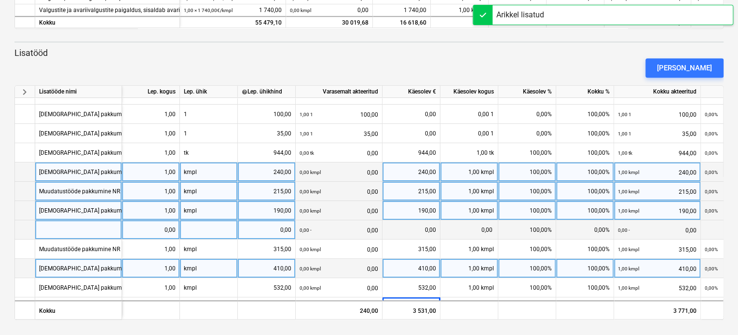
click at [54, 227] on div at bounding box center [78, 229] width 87 height 19
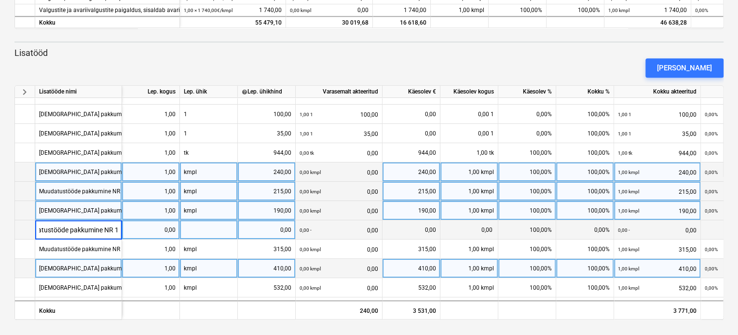
scroll to position [0, 23]
type input "[DEMOGRAPHIC_DATA] pakkumine NR 14 ("
click at [118, 228] on div "[DEMOGRAPHIC_DATA] pakkumine NR 14 (" at bounding box center [94, 229] width 111 height 19
click at [118, 228] on input "[DEMOGRAPHIC_DATA] pakkumine NR 14 (" at bounding box center [78, 229] width 86 height 19
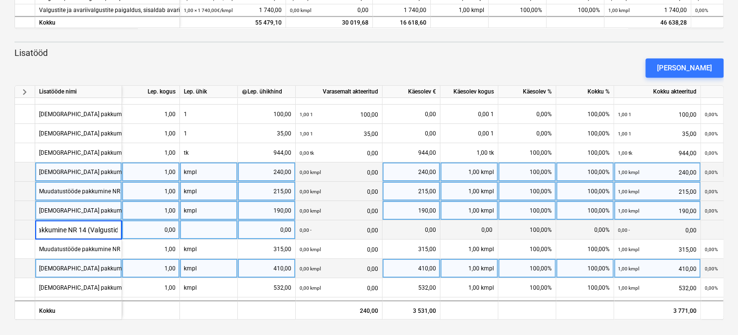
type input "Muudatustööde pakkumine NR 14 (Valgustid)"
click at [158, 231] on div "0,00" at bounding box center [151, 229] width 50 height 19
type input "1"
type input "kmpl"
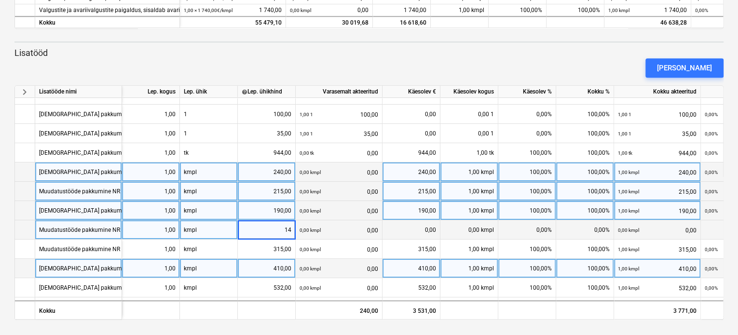
type input "140"
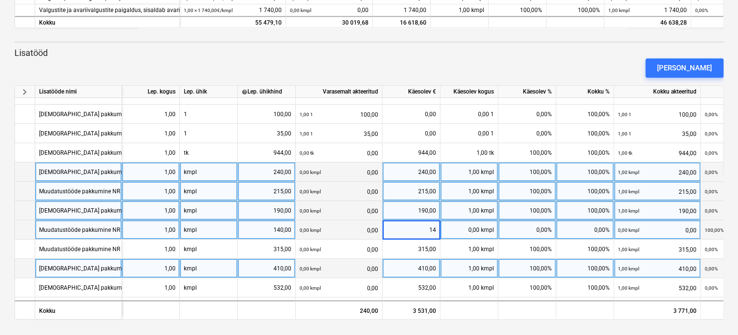
type input "140"
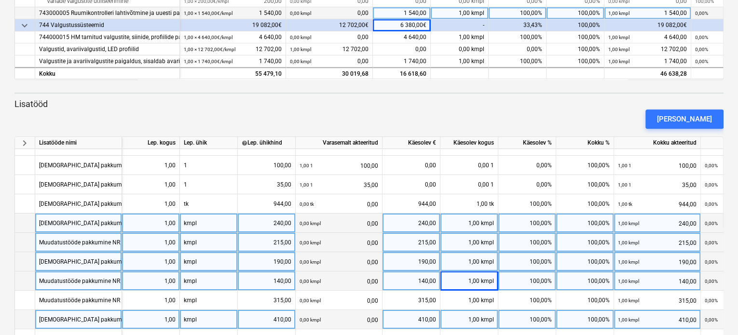
scroll to position [340, 0]
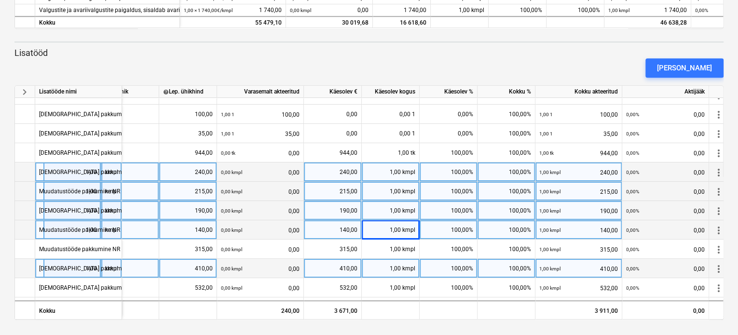
scroll to position [0, 4]
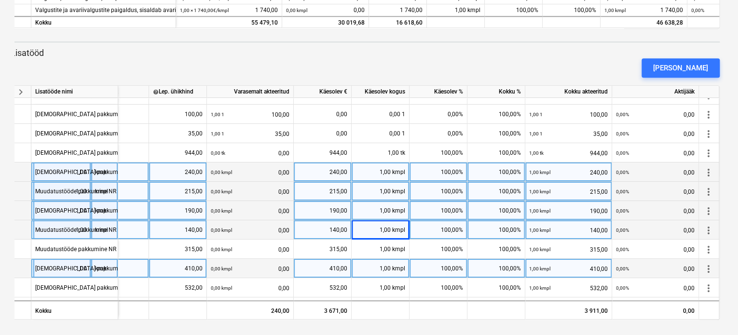
drag, startPoint x: 723, startPoint y: 280, endPoint x: 722, endPoint y: 130, distance: 149.5
click at [722, 130] on div "keyboard_arrow_down Artikkel Lepinguline maksumus Varasemalt akteeritud Käesole…" at bounding box center [368, 57] width 709 height 526
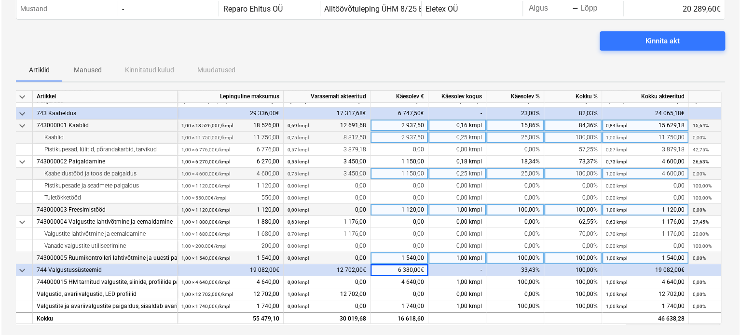
scroll to position [0, 0]
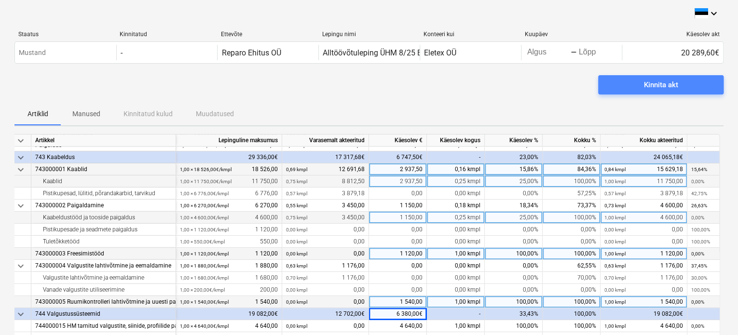
click at [677, 85] on div "Kinnita akt" at bounding box center [661, 85] width 34 height 13
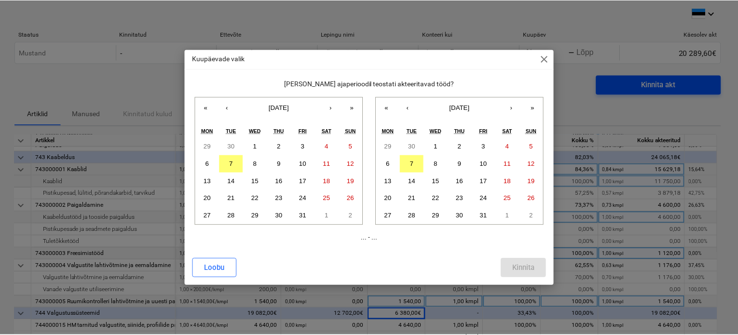
scroll to position [51, 87]
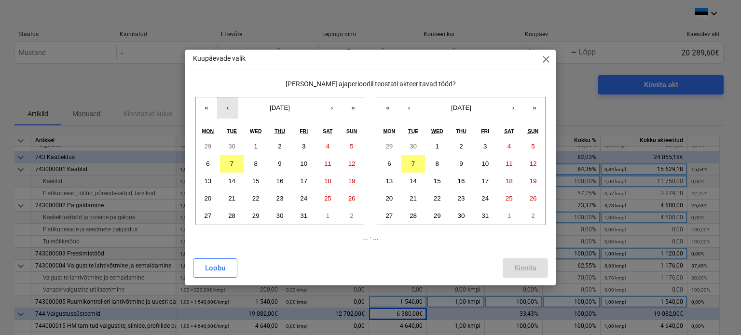
click at [223, 111] on button "‹" at bounding box center [227, 107] width 21 height 21
click at [231, 108] on button "‹" at bounding box center [227, 107] width 21 height 21
click at [310, 149] on button "1" at bounding box center [304, 146] width 24 height 17
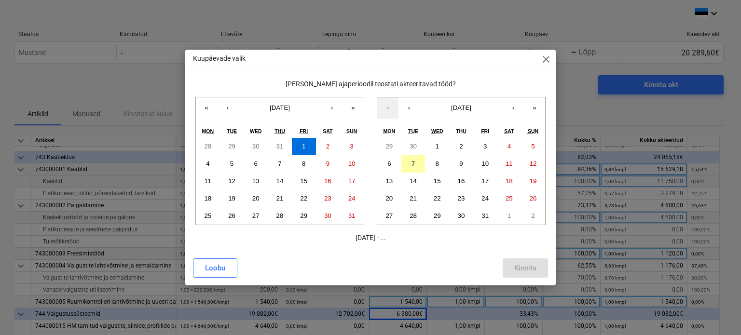
click at [412, 162] on abbr "7" at bounding box center [412, 163] width 3 height 7
click at [527, 270] on div "Kinnita" at bounding box center [525, 268] width 22 height 13
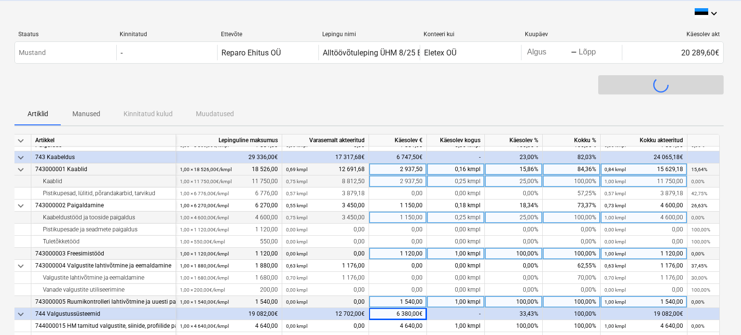
scroll to position [51, 85]
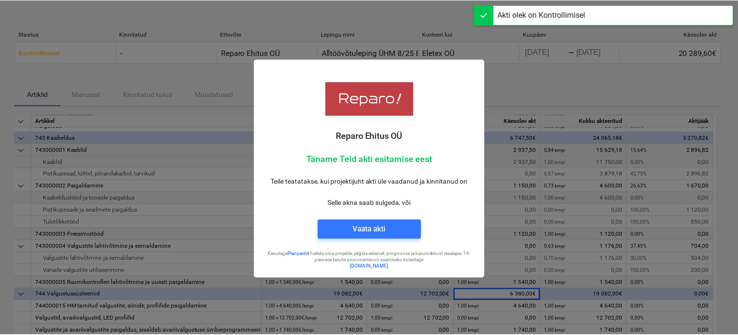
scroll to position [128, 0]
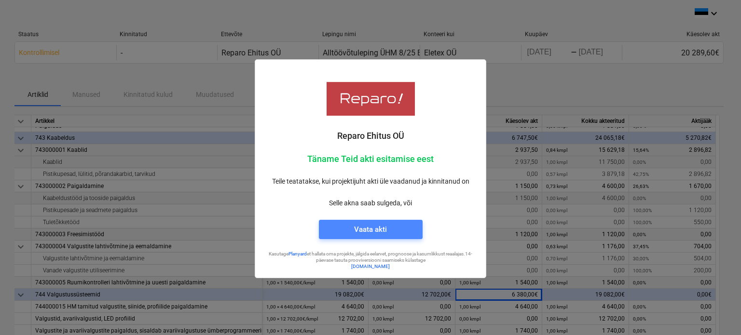
click at [372, 229] on div "Vaata akti" at bounding box center [370, 229] width 33 height 13
